Goal: Information Seeking & Learning: Check status

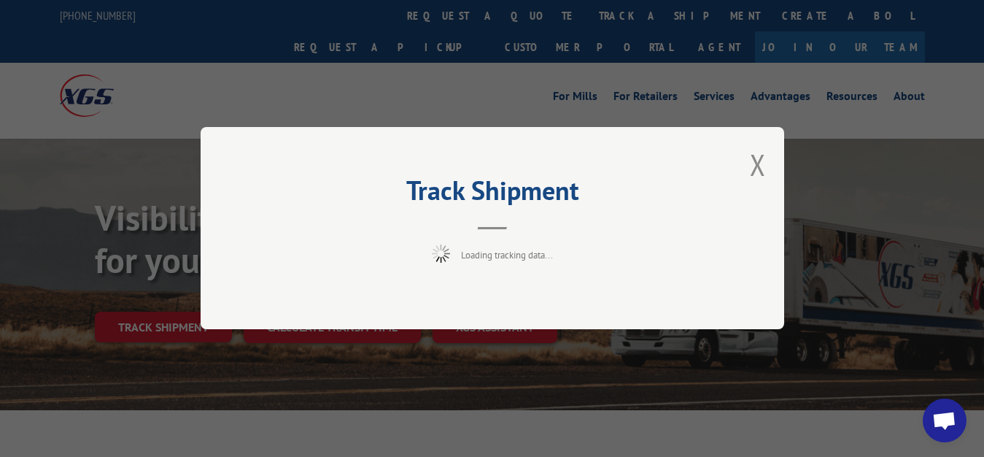
scroll to position [74, 0]
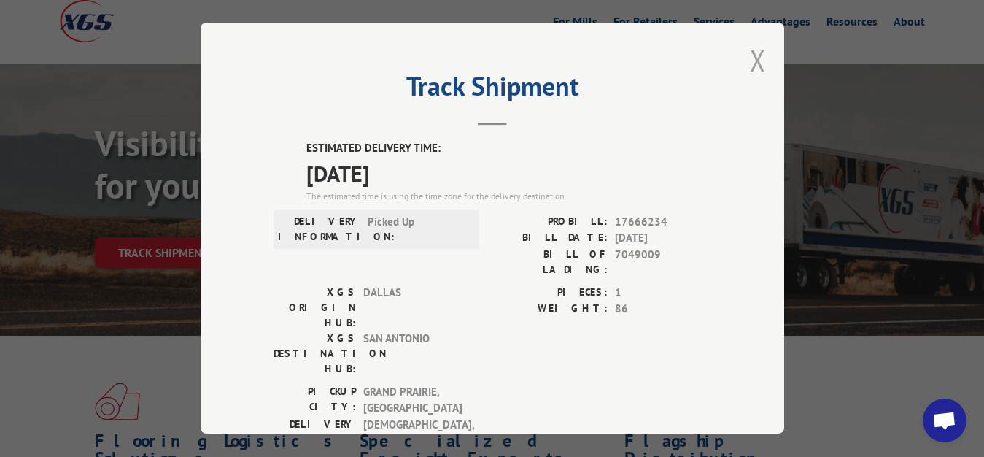
click at [750, 59] on button "Close modal" at bounding box center [758, 60] width 16 height 39
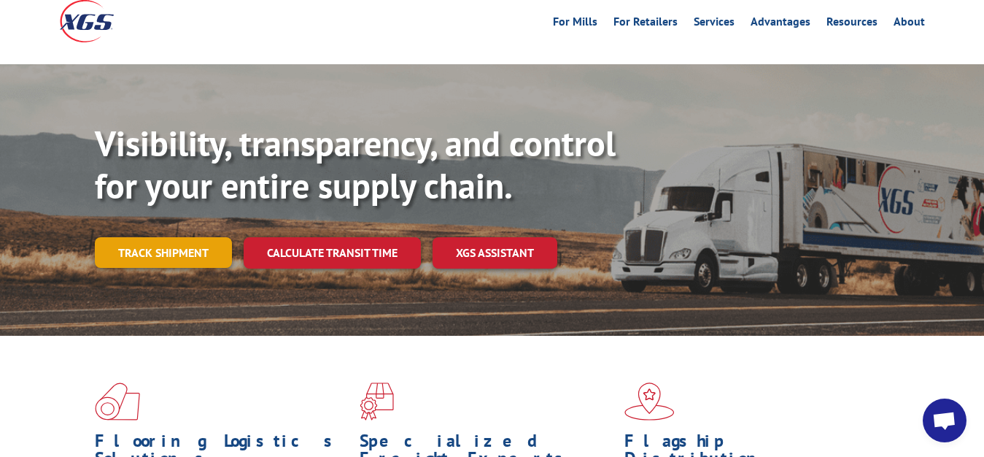
click at [182, 237] on link "Track shipment" at bounding box center [163, 252] width 137 height 31
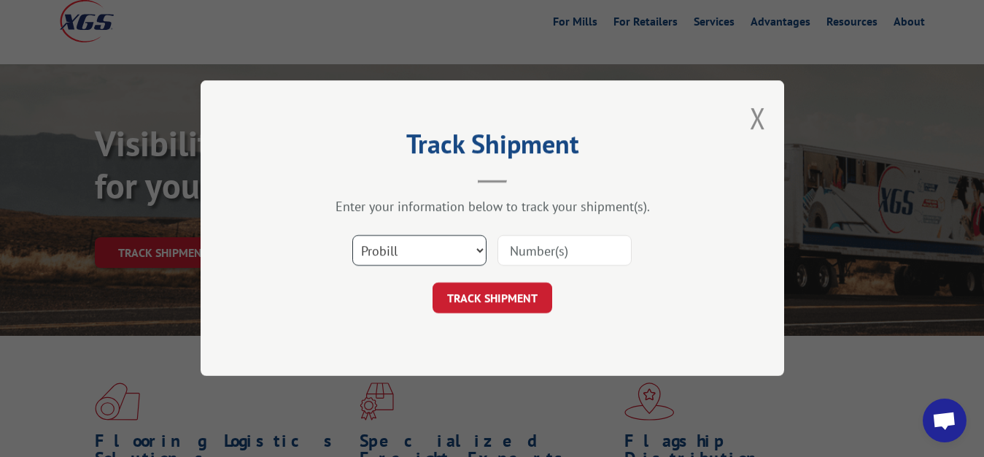
click at [352, 236] on select "Select category... Probill BOL PO" at bounding box center [419, 251] width 134 height 31
select select "bol"
click option "BOL" at bounding box center [0, 0] width 0 height 0
click at [526, 252] on input at bounding box center [565, 251] width 134 height 31
type input "7049300"
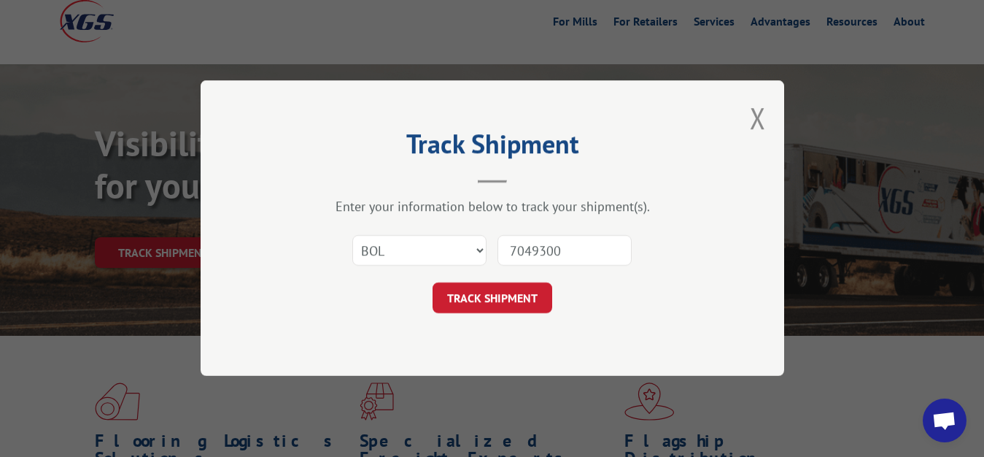
click button "TRACK SHIPMENT" at bounding box center [493, 298] width 120 height 31
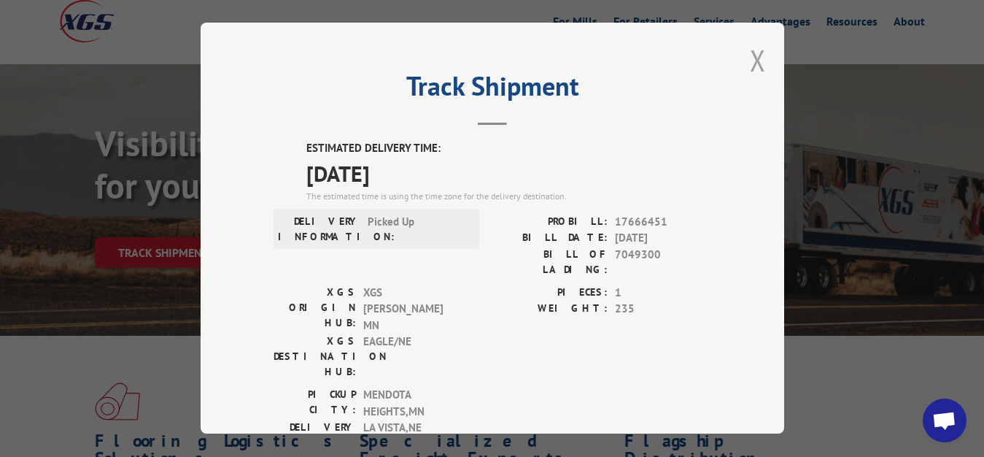
click at [750, 53] on button "Close modal" at bounding box center [758, 60] width 16 height 39
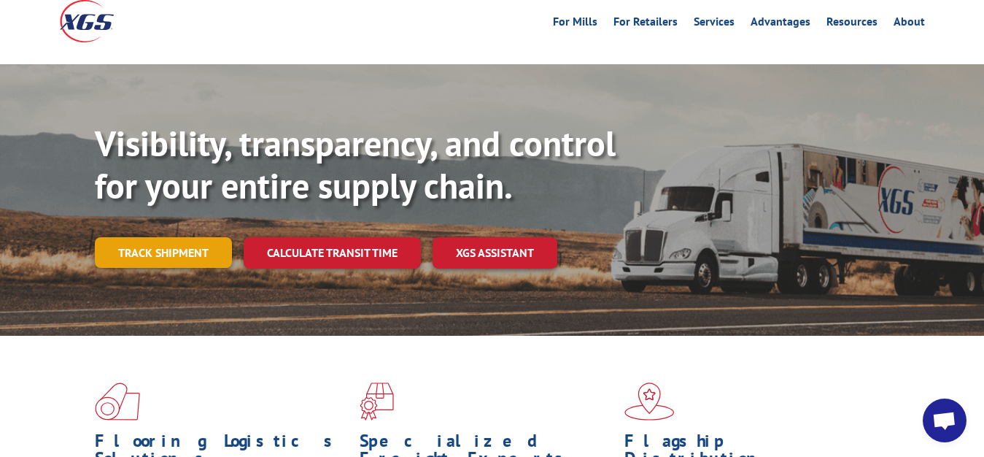
click at [140, 237] on link "Track shipment" at bounding box center [163, 252] width 137 height 31
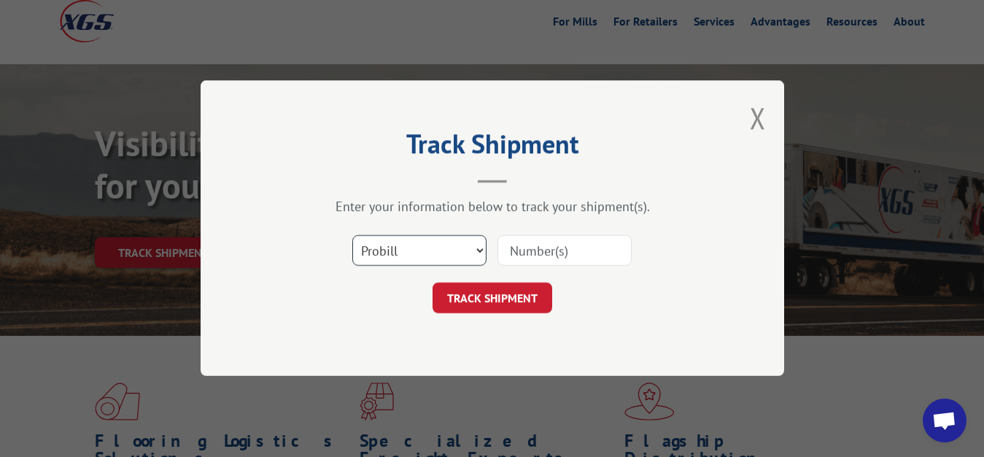
click at [352, 236] on select "Select category... Probill BOL PO" at bounding box center [419, 251] width 134 height 31
select select "bol"
click option "BOL" at bounding box center [0, 0] width 0 height 0
drag, startPoint x: 518, startPoint y: 263, endPoint x: 522, endPoint y: 254, distance: 9.8
click at [519, 256] on input at bounding box center [565, 251] width 134 height 31
